Goal: Transaction & Acquisition: Purchase product/service

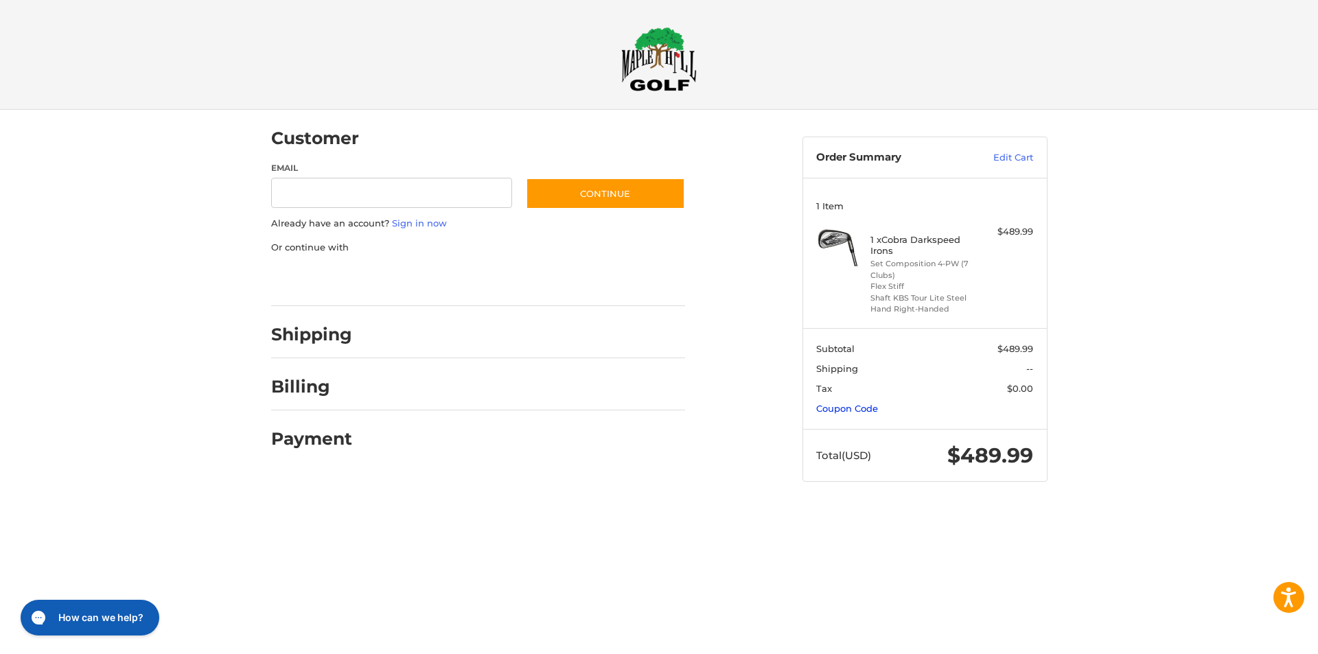
click at [840, 410] on link "Coupon Code" at bounding box center [847, 408] width 62 height 11
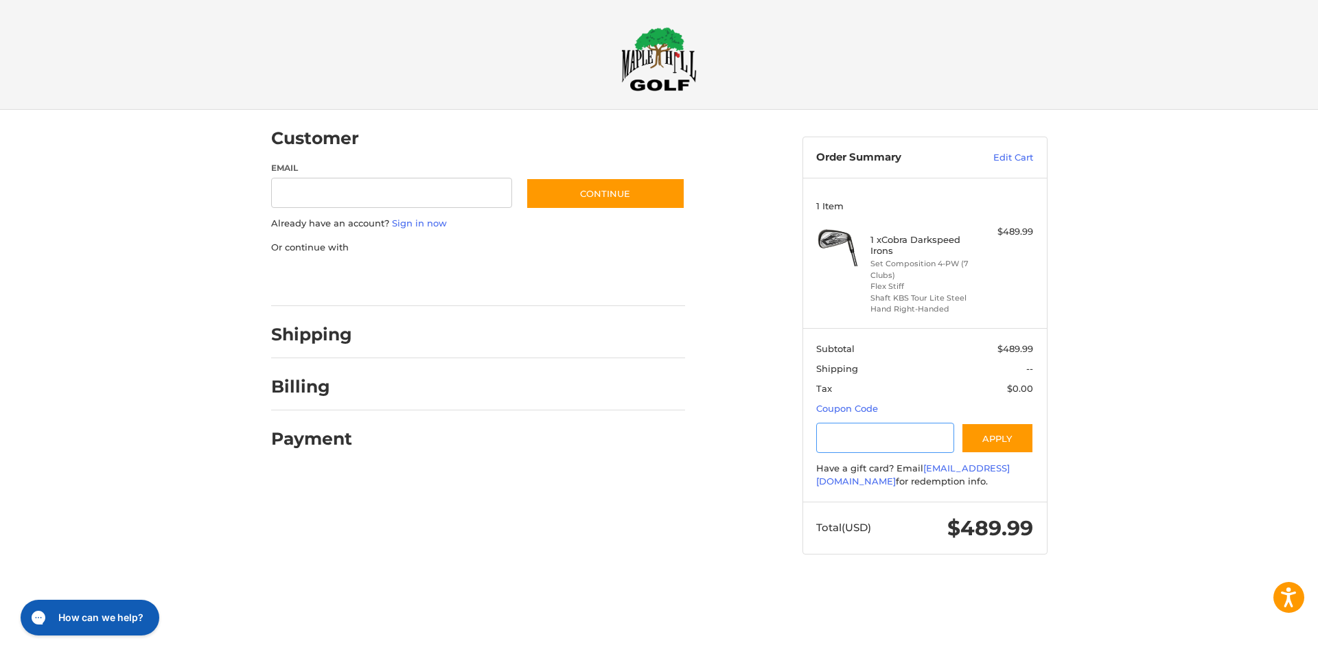
click at [858, 436] on input "Gift Certificate or Coupon Code" at bounding box center [885, 438] width 138 height 31
type input "********"
click at [1014, 443] on button "Apply" at bounding box center [997, 438] width 73 height 31
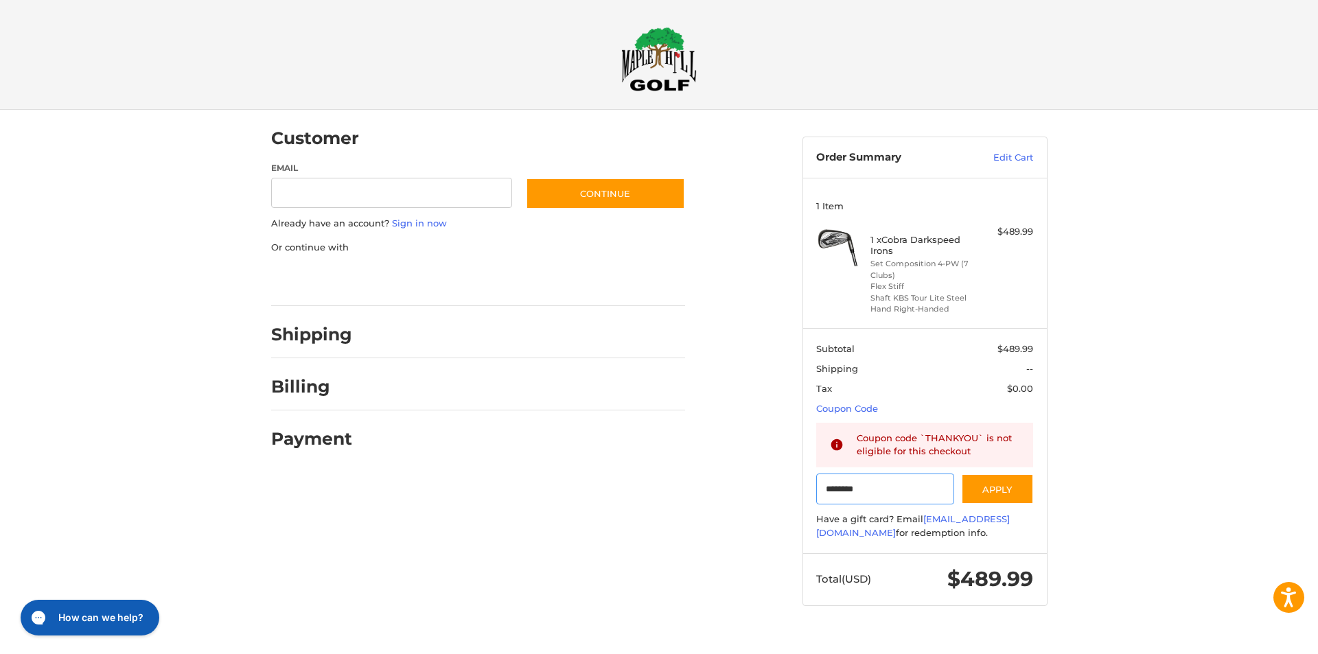
drag, startPoint x: 911, startPoint y: 485, endPoint x: 644, endPoint y: 461, distance: 268.1
click at [686, 468] on div "Customer Guest Customer Email Subscribe to our newsletter. Continue Already hav…" at bounding box center [659, 371] width 824 height 522
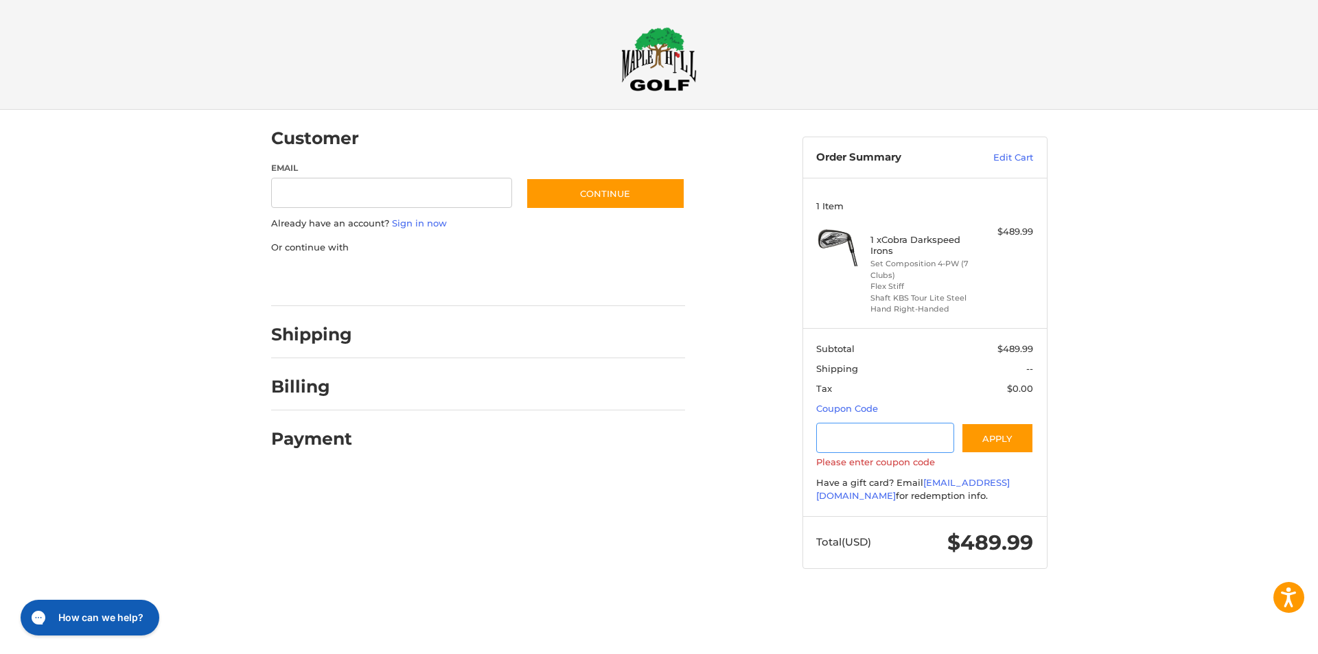
click at [898, 438] on input "Gift Certificate or Coupon Code" at bounding box center [885, 438] width 138 height 31
paste input "********"
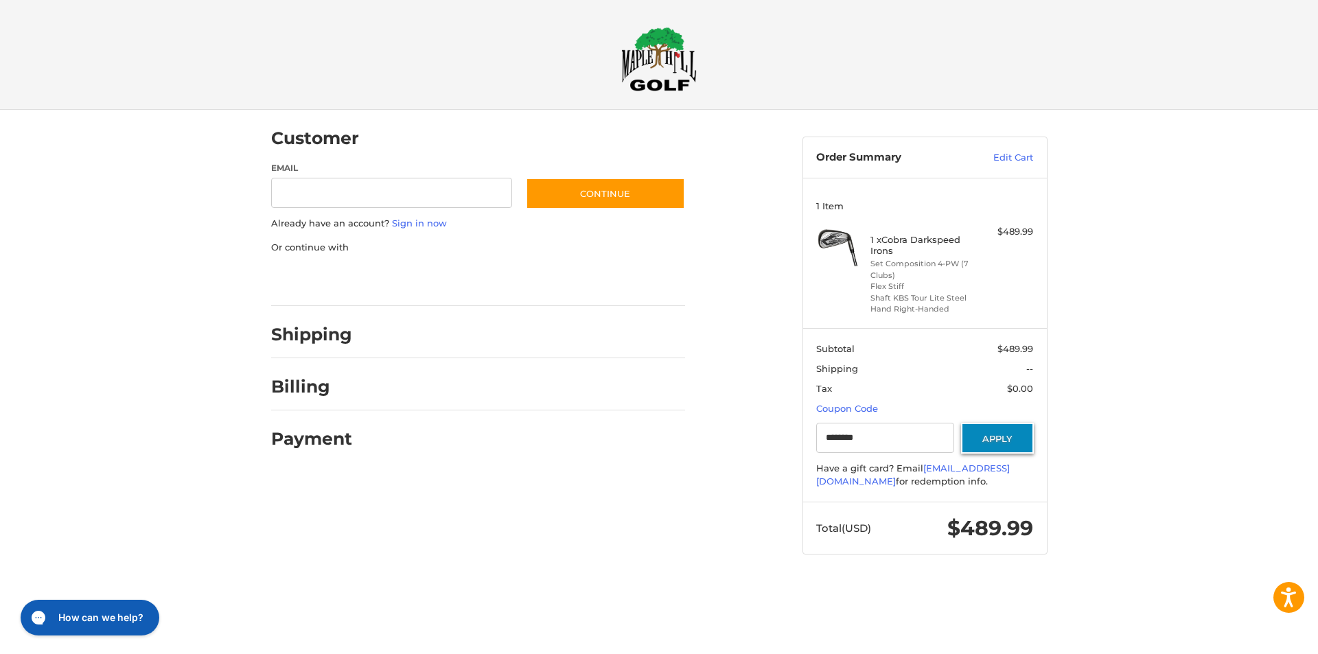
click at [975, 445] on button "Apply" at bounding box center [997, 438] width 73 height 31
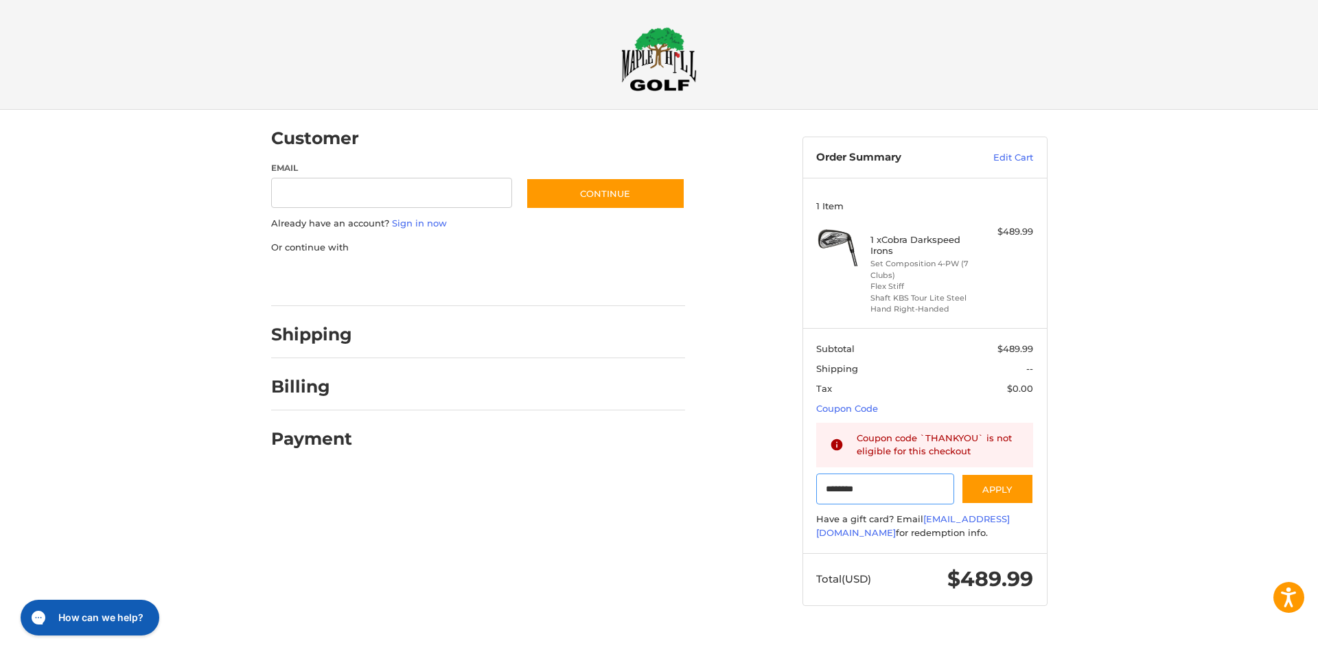
drag, startPoint x: 854, startPoint y: 487, endPoint x: 714, endPoint y: 473, distance: 140.7
click at [708, 472] on div "Customer Guest Customer Email Subscribe to our newsletter. Continue Already hav…" at bounding box center [659, 371] width 824 height 522
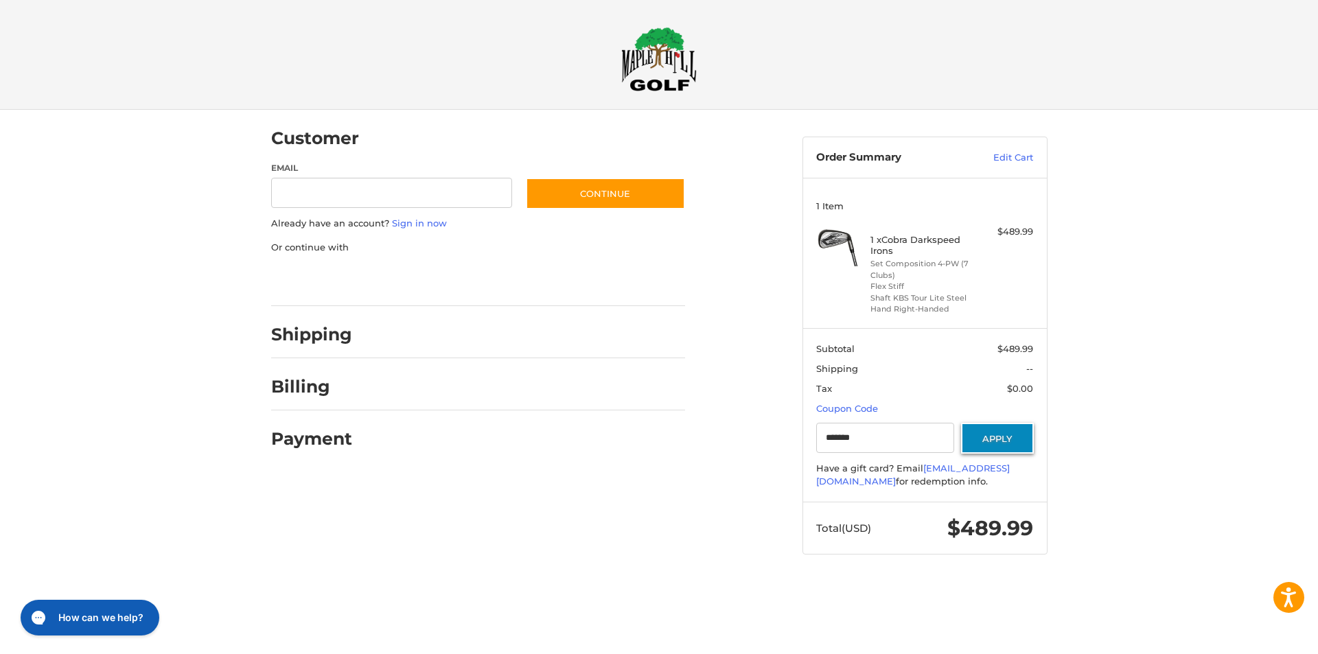
click at [1001, 448] on button "Apply" at bounding box center [997, 438] width 73 height 31
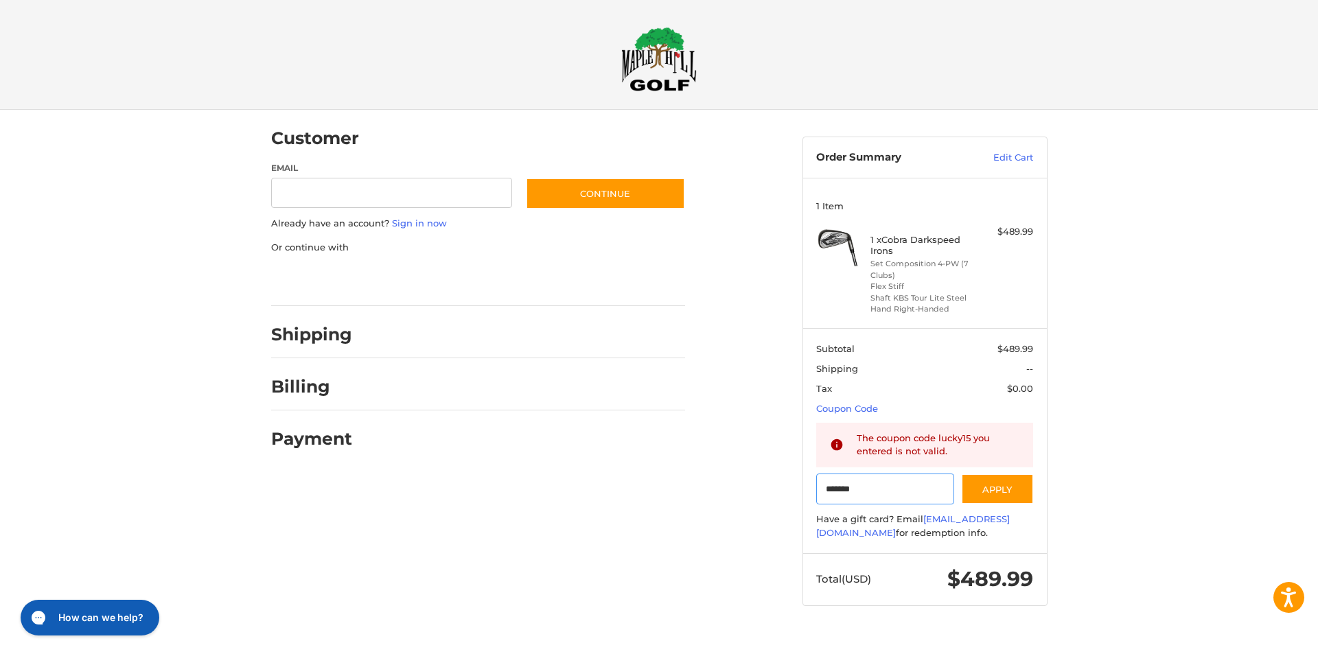
drag, startPoint x: 792, startPoint y: 492, endPoint x: 764, endPoint y: 488, distance: 28.4
click at [782, 491] on div "Customer Guest Customer Email Subscribe to our newsletter. Continue Already hav…" at bounding box center [659, 371] width 824 height 522
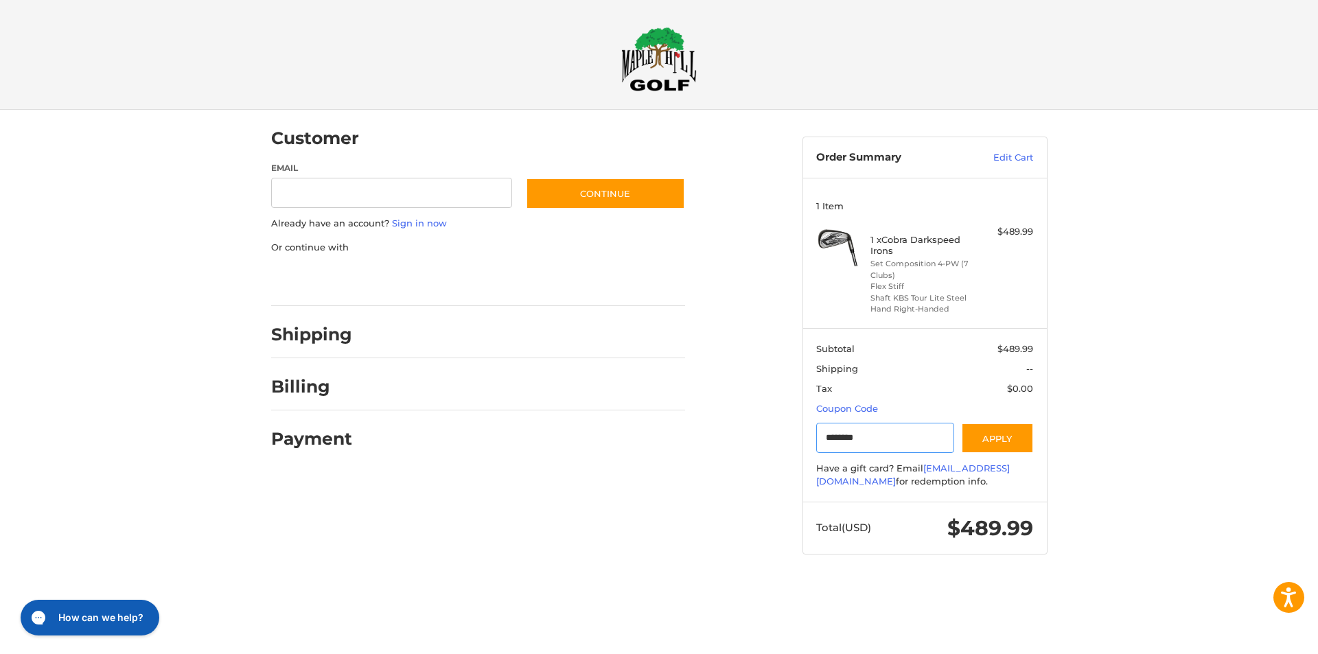
click at [859, 443] on input "********" at bounding box center [885, 438] width 138 height 31
click at [999, 434] on button "Apply" at bounding box center [997, 438] width 73 height 31
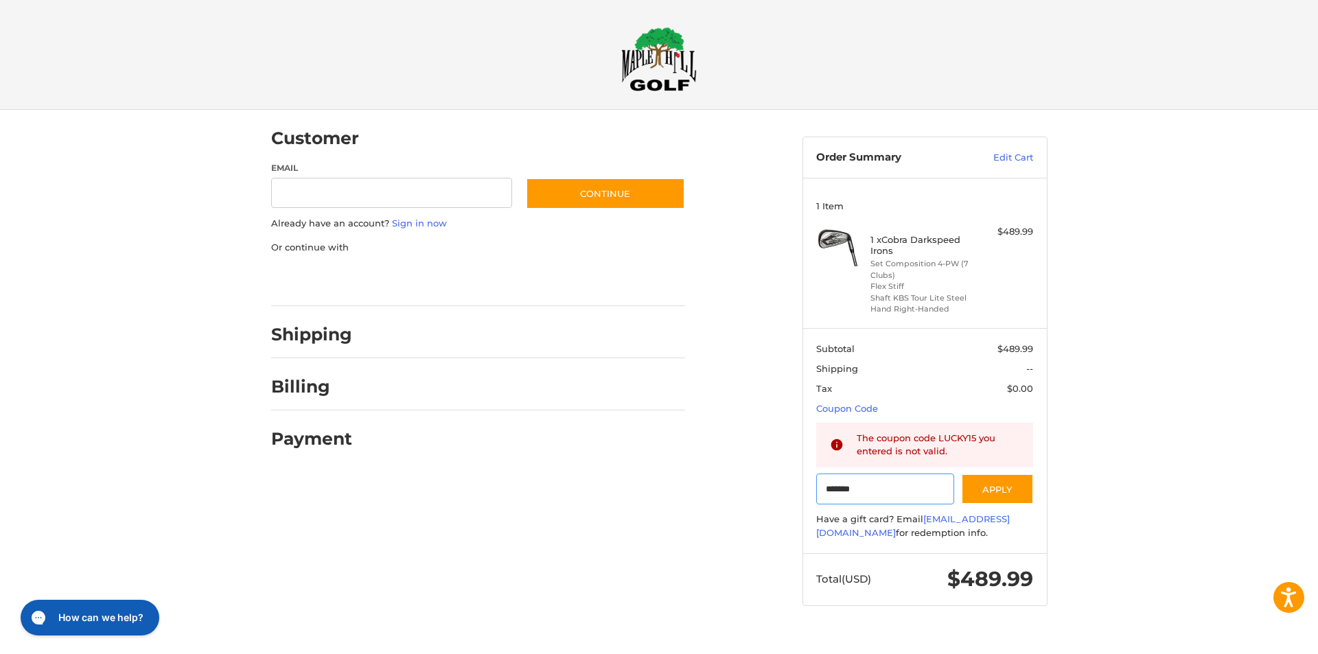
drag, startPoint x: 870, startPoint y: 489, endPoint x: 754, endPoint y: 482, distance: 116.2
click at [754, 482] on div "Customer Guest Customer Email Subscribe to our newsletter. Continue Already hav…" at bounding box center [659, 371] width 824 height 522
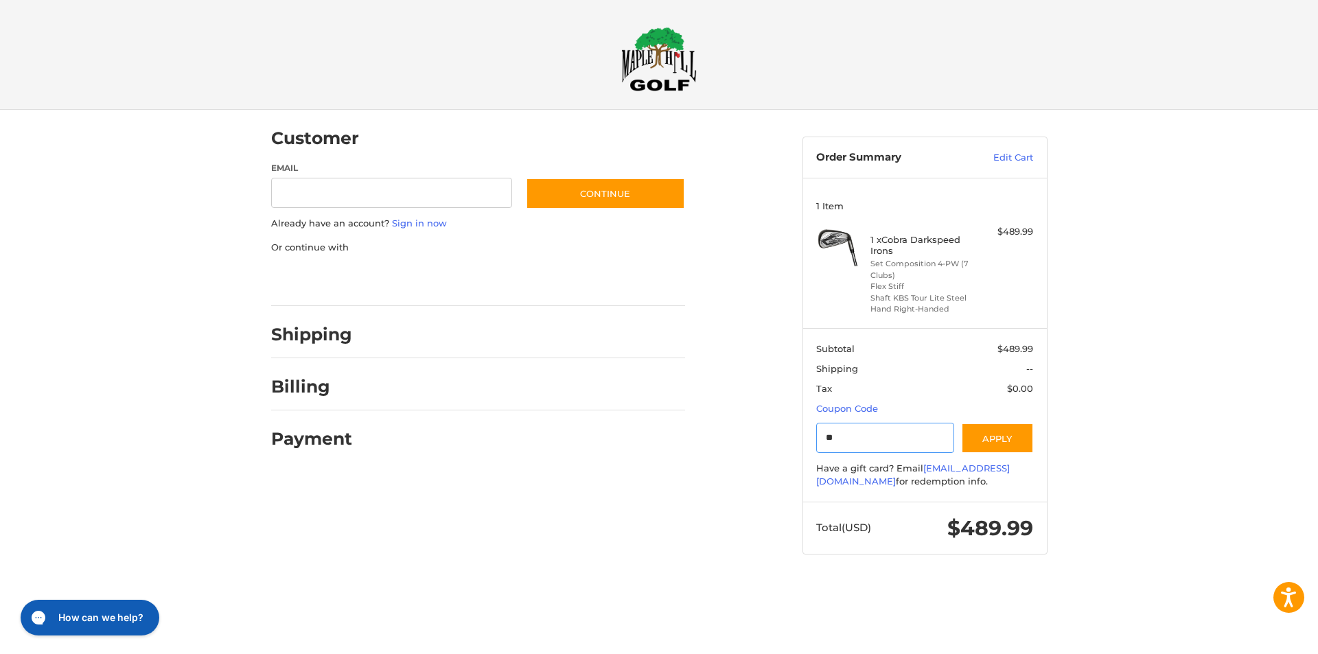
type input "*"
click at [1028, 430] on button "Apply" at bounding box center [997, 438] width 73 height 31
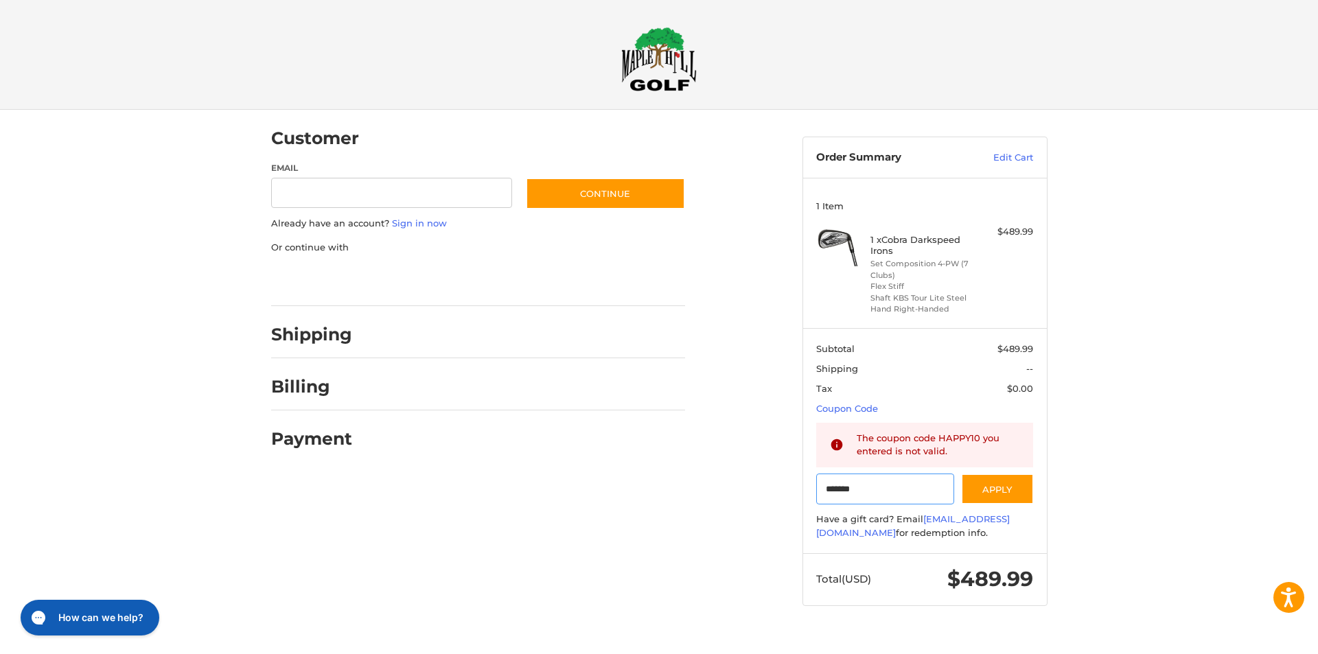
drag, startPoint x: 881, startPoint y: 491, endPoint x: 857, endPoint y: 492, distance: 24.0
click at [857, 492] on input "*******" at bounding box center [885, 489] width 138 height 31
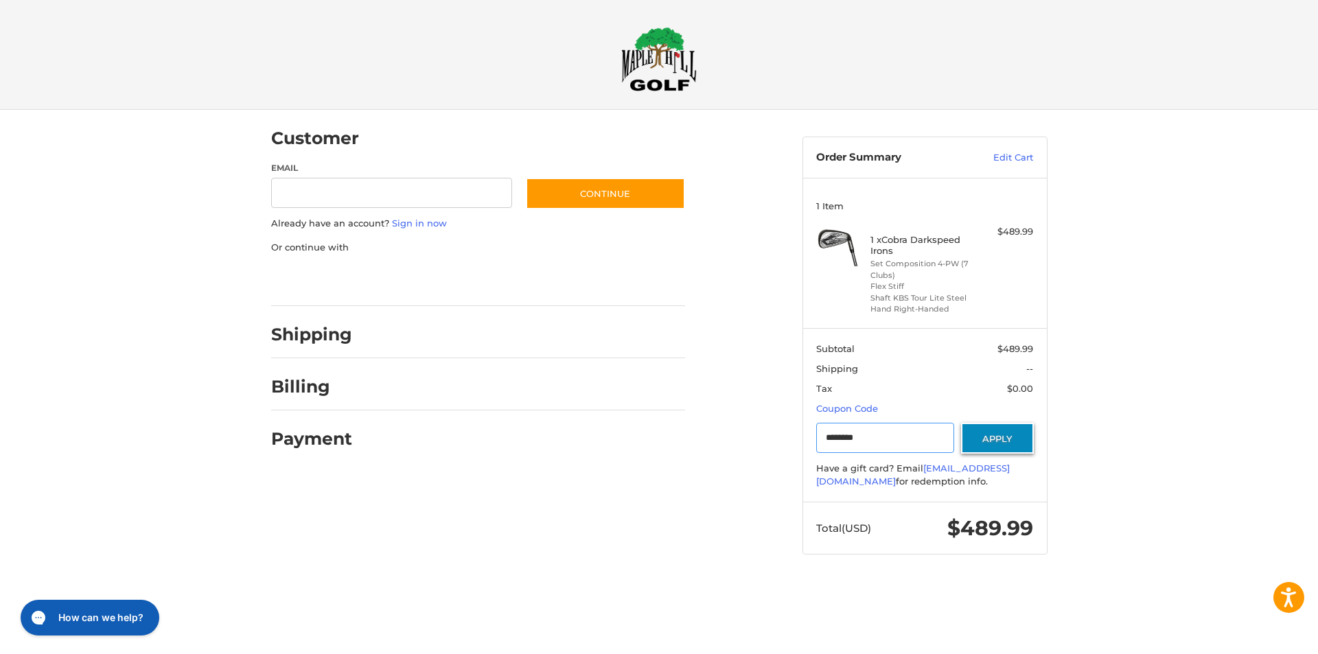
type input "********"
click at [986, 431] on button "Apply" at bounding box center [997, 438] width 73 height 31
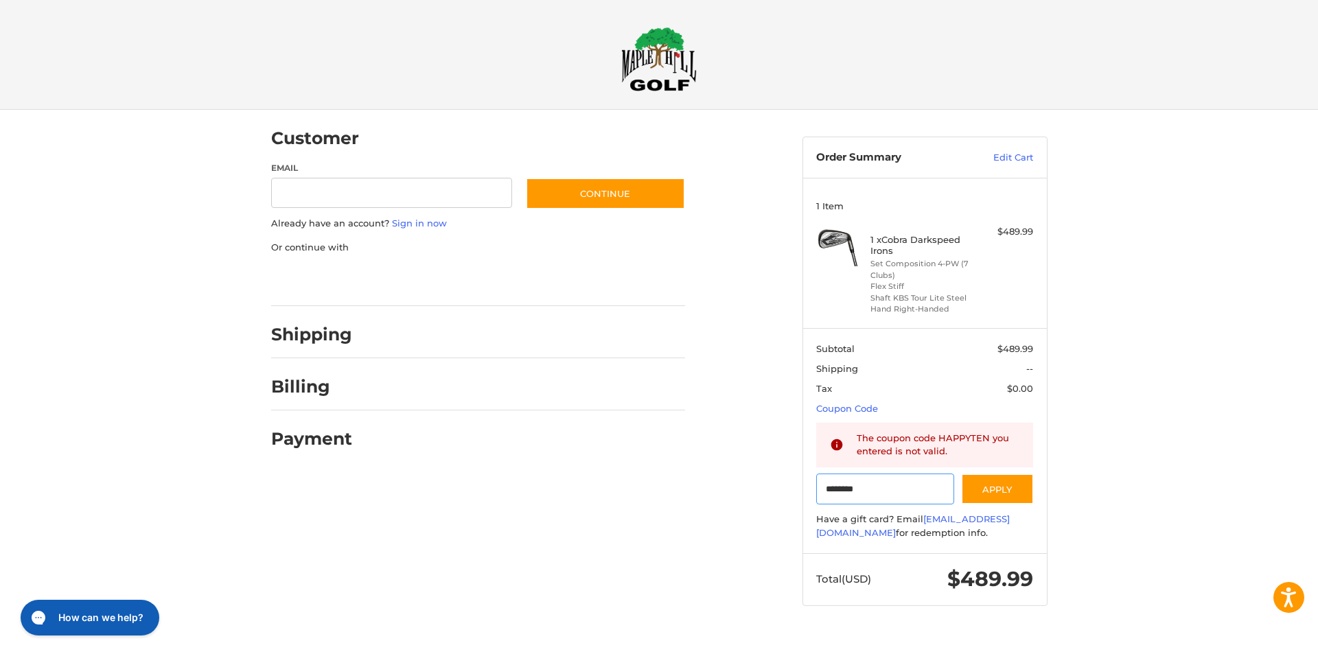
drag, startPoint x: 897, startPoint y: 493, endPoint x: 687, endPoint y: 494, distance: 210.0
click at [736, 496] on div "Customer Guest Customer Email Subscribe to our newsletter. Continue Already hav…" at bounding box center [659, 371] width 824 height 522
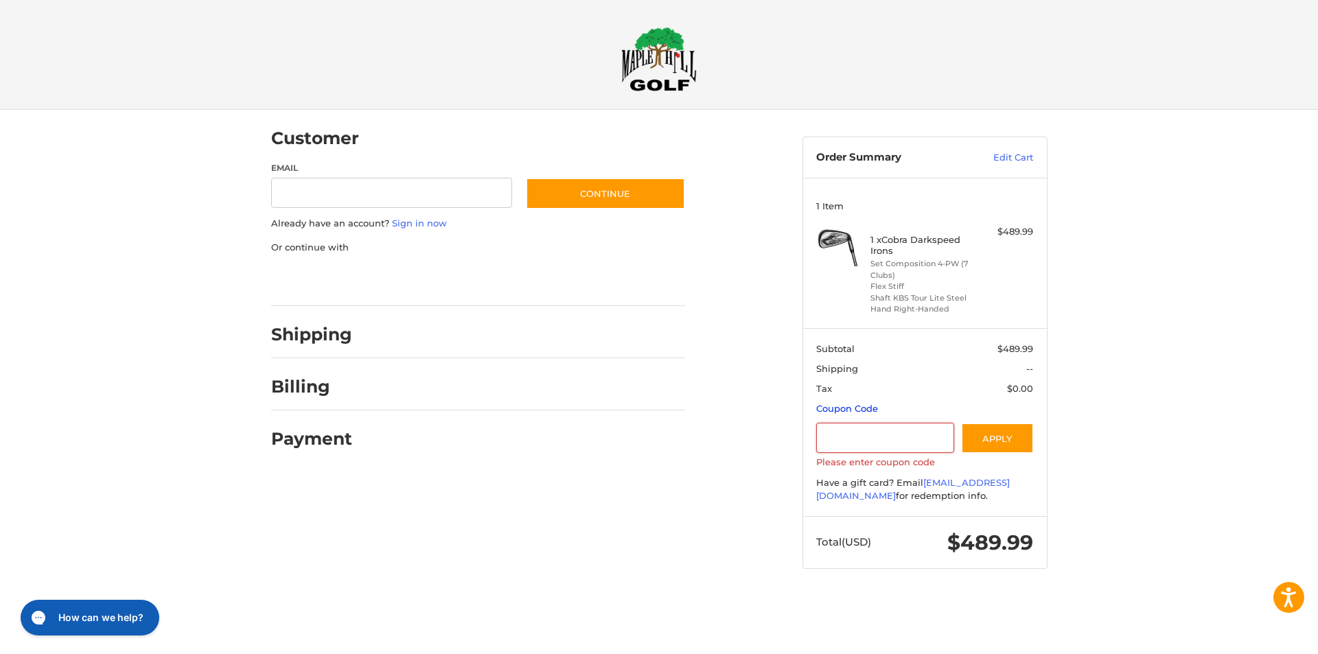
click at [848, 413] on link "Coupon Code" at bounding box center [847, 408] width 62 height 11
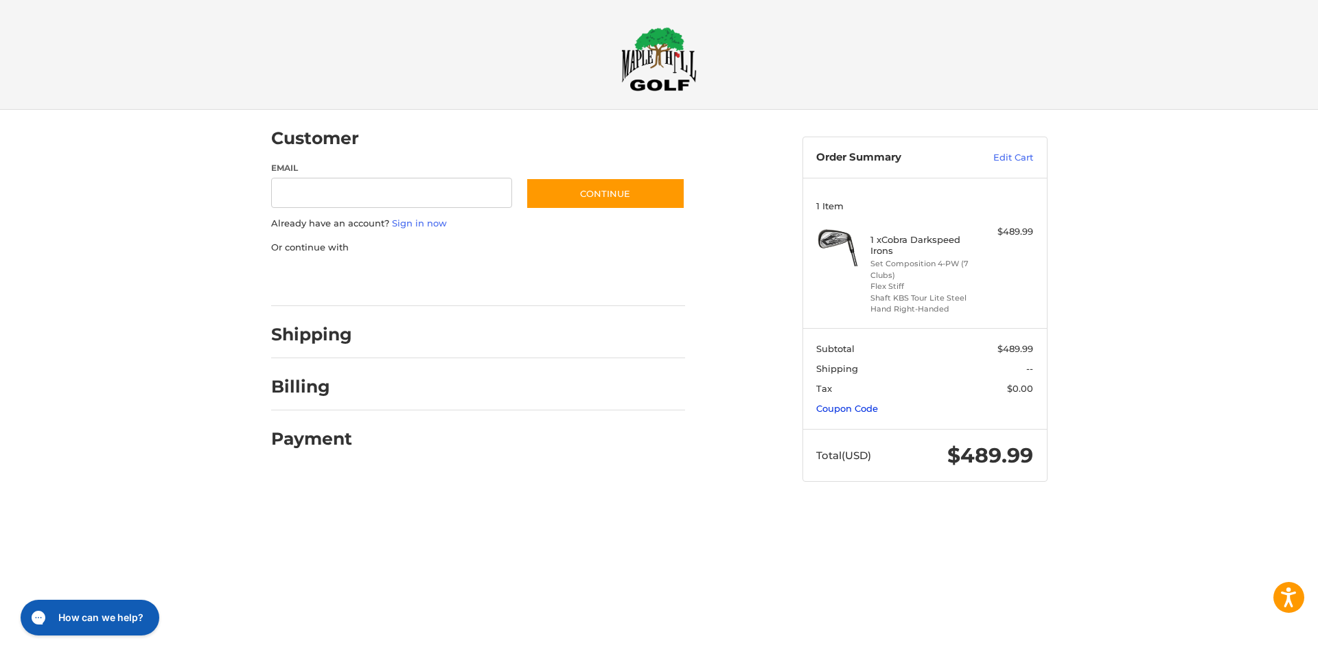
click at [848, 413] on link "Coupon Code" at bounding box center [847, 408] width 62 height 11
